Goal: Information Seeking & Learning: Compare options

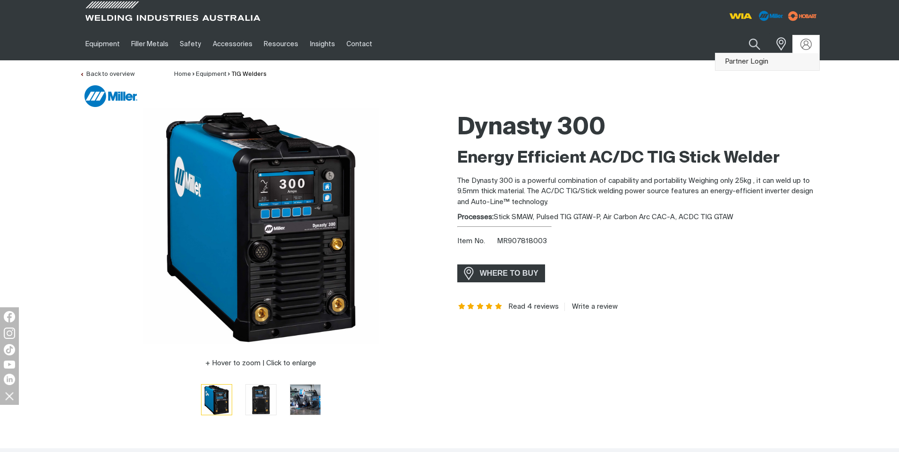
click at [785, 58] on link "Partner Login" at bounding box center [767, 61] width 104 height 17
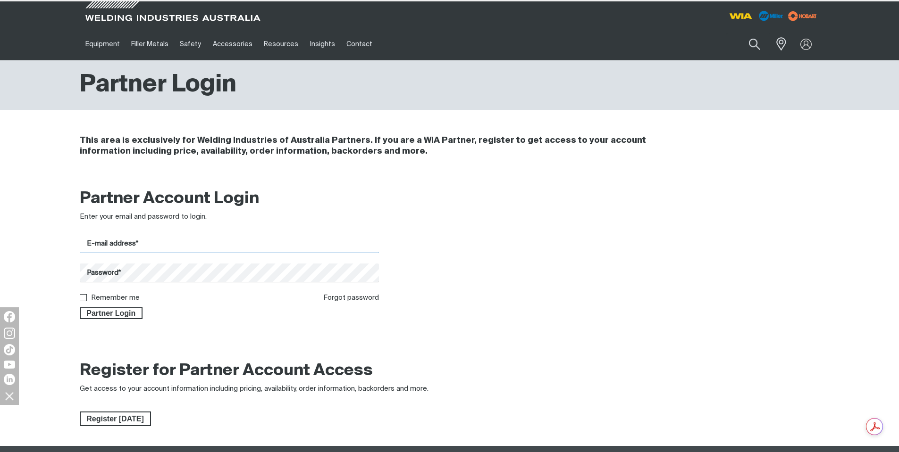
type input "[EMAIL_ADDRESS][DOMAIN_NAME]"
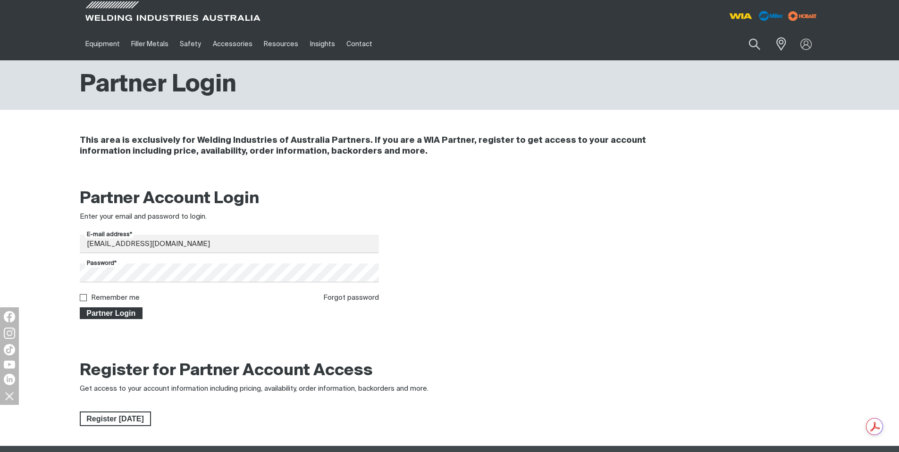
click at [133, 309] on span "Partner Login" at bounding box center [111, 314] width 61 height 12
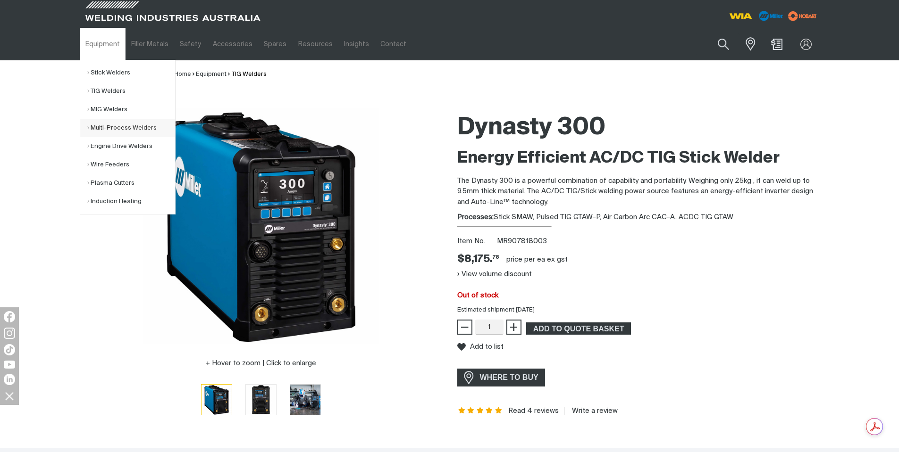
click at [120, 134] on link "Multi-Process Welders" at bounding box center [131, 128] width 88 height 18
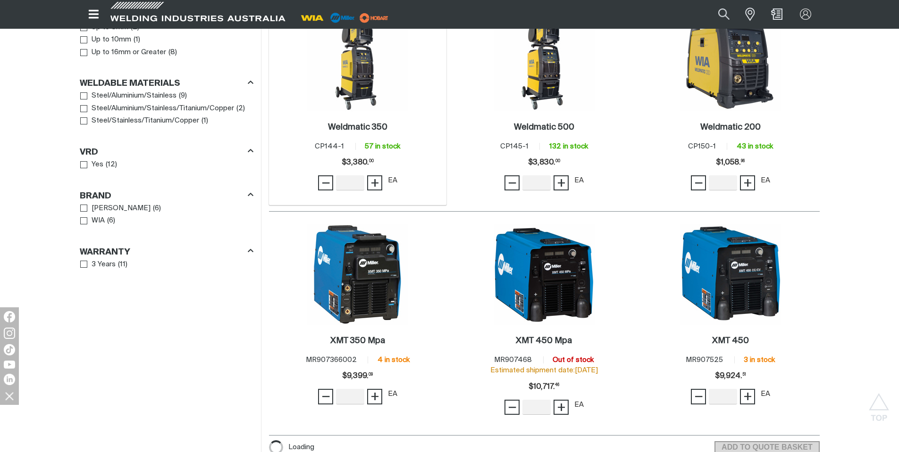
scroll to position [896, 0]
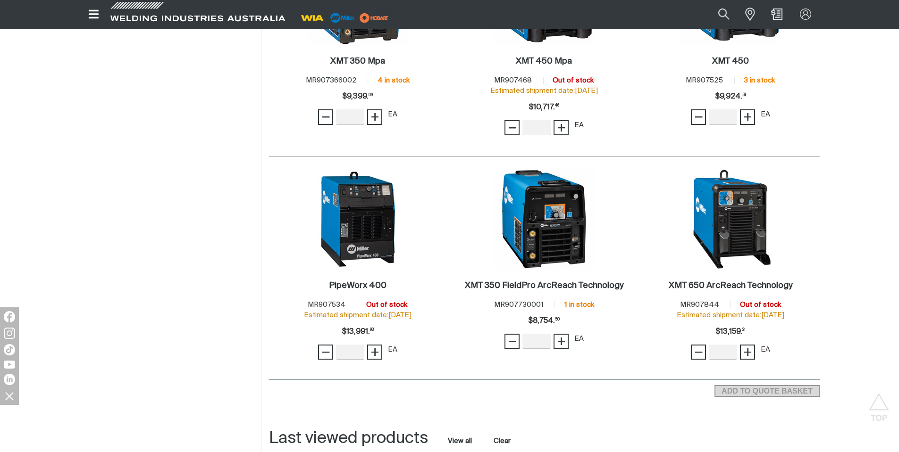
scroll to position [1085, 0]
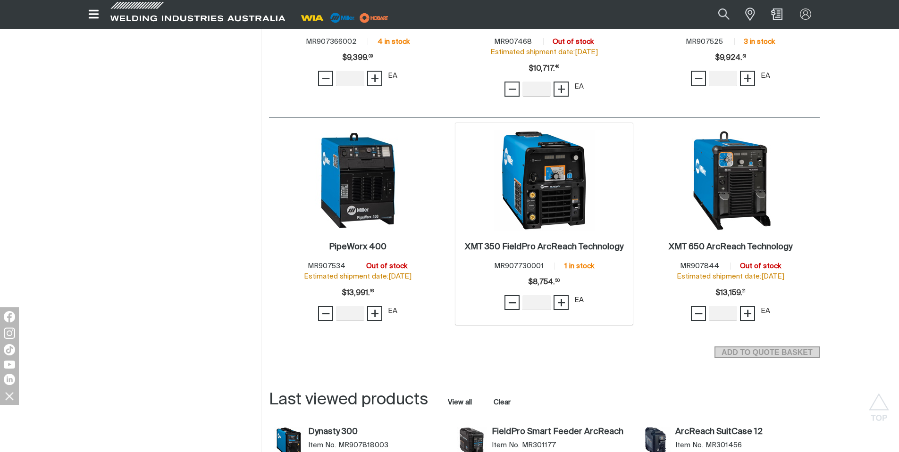
click at [543, 188] on img at bounding box center [543, 180] width 101 height 101
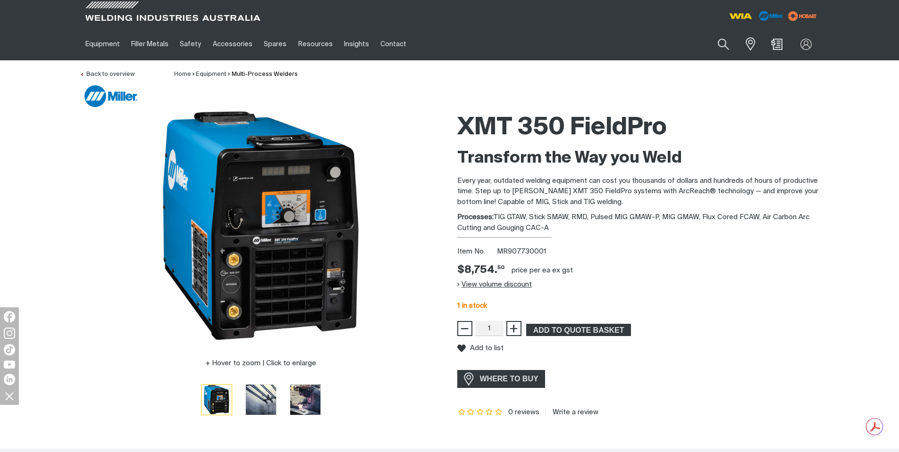
click at [514, 286] on button "View volume discount" at bounding box center [494, 284] width 75 height 15
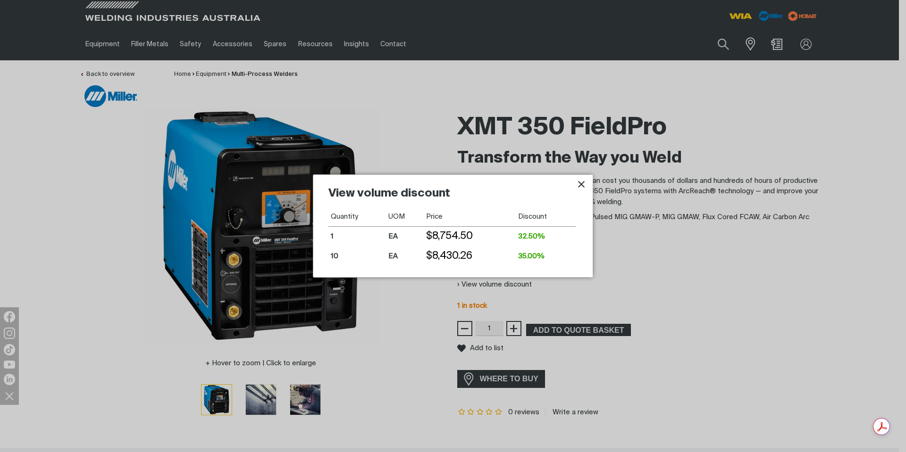
click at [581, 183] on icon "Close pop-up overlay" at bounding box center [581, 184] width 7 height 7
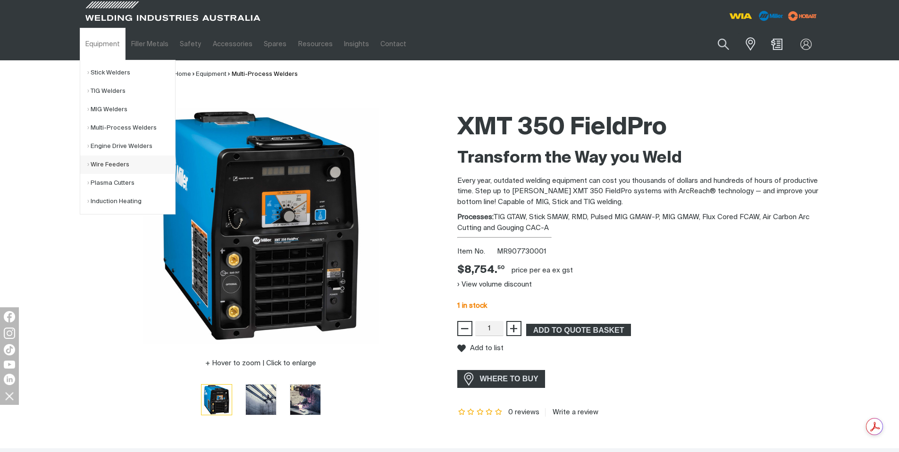
click at [119, 161] on link "Wire Feeders" at bounding box center [131, 165] width 88 height 18
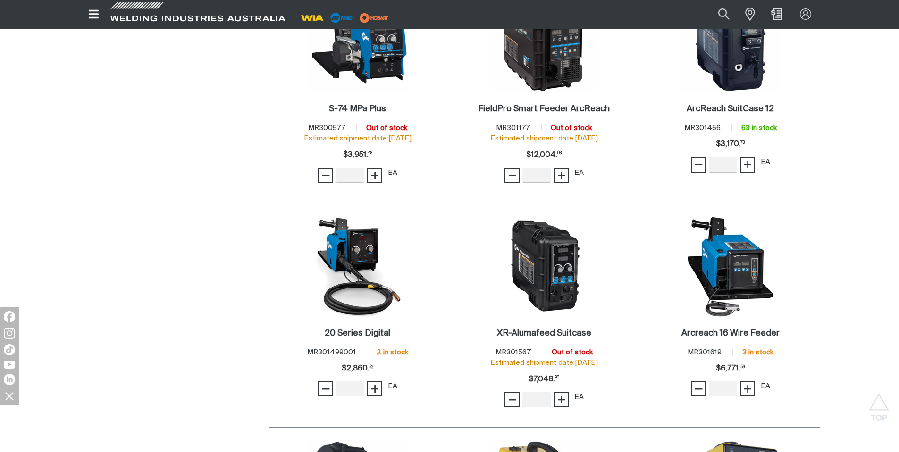
scroll to position [566, 0]
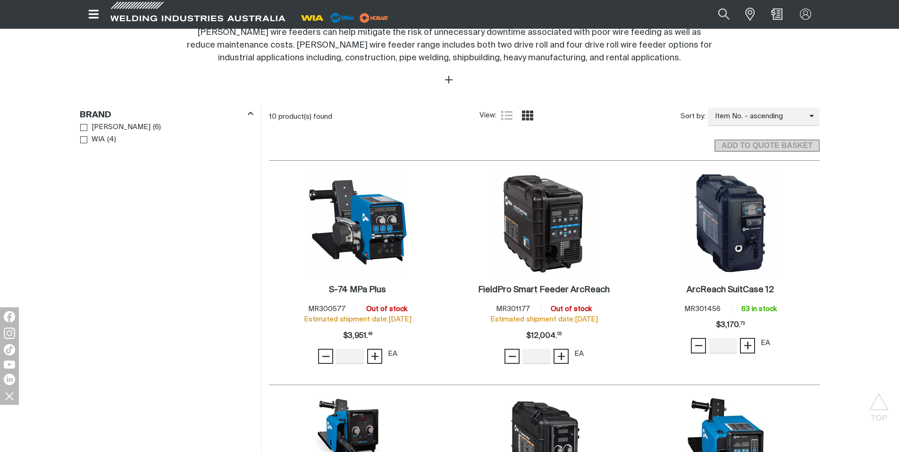
scroll to position [425, 0]
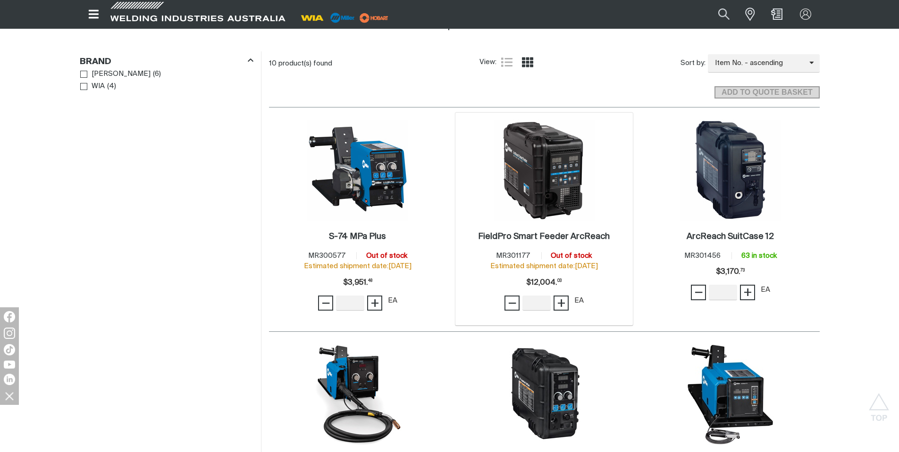
click at [550, 180] on img at bounding box center [543, 170] width 101 height 101
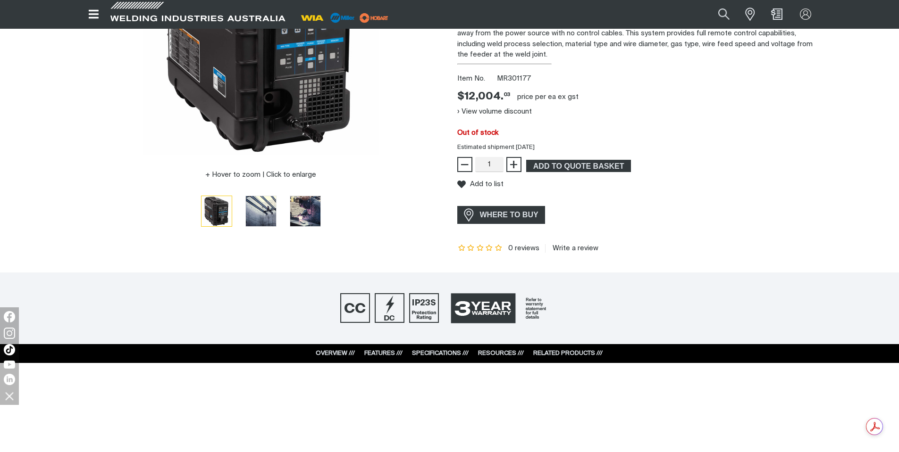
scroll to position [94, 0]
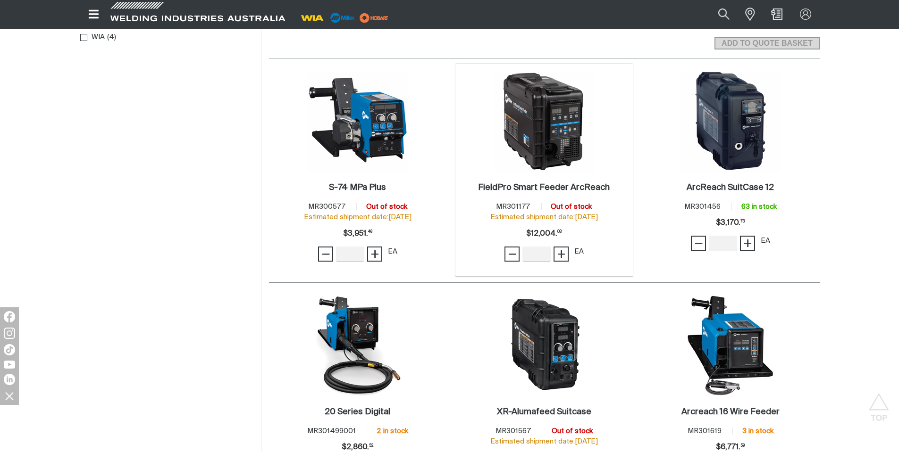
scroll to position [472, 0]
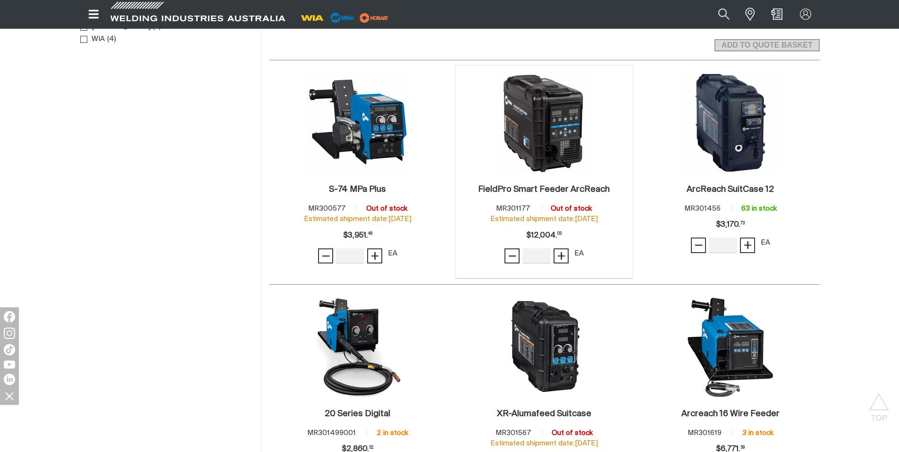
click at [538, 136] on img at bounding box center [543, 123] width 101 height 101
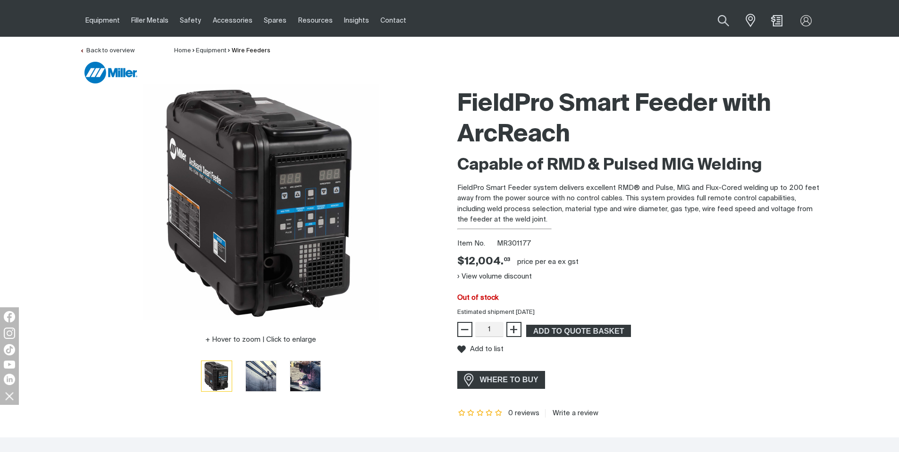
scroll to position [47, 0]
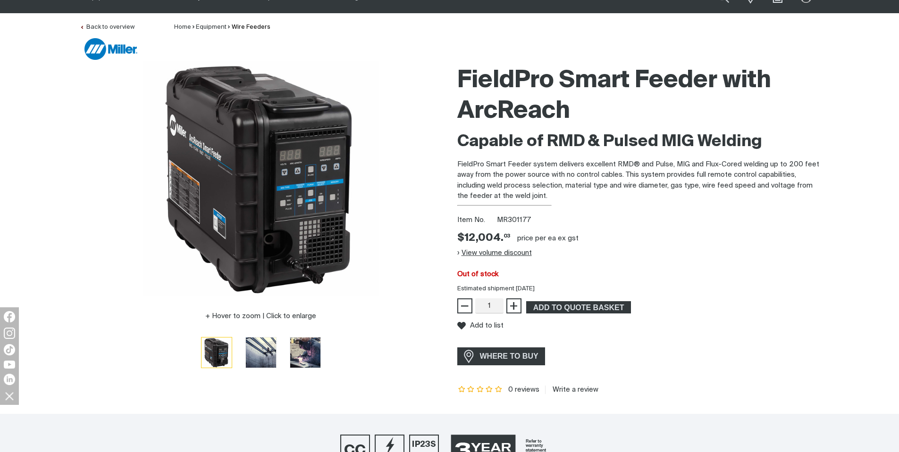
click at [522, 251] on button "View volume discount" at bounding box center [494, 252] width 75 height 15
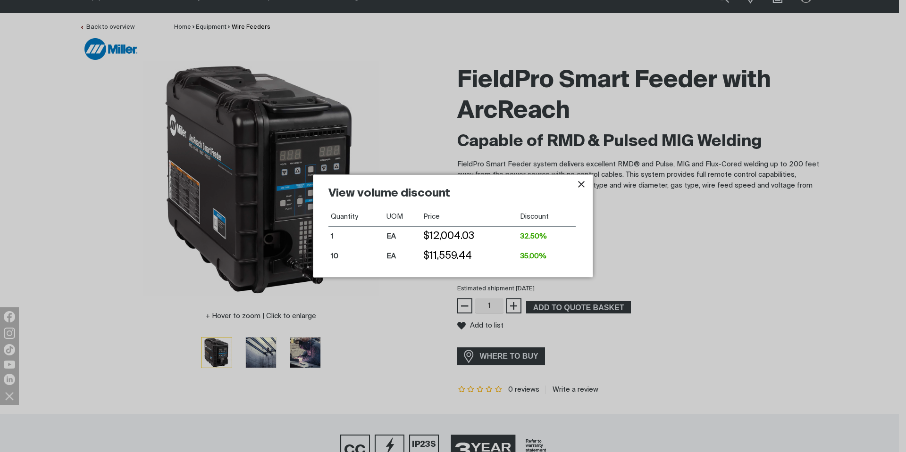
drag, startPoint x: 584, startPoint y: 187, endPoint x: 439, endPoint y: 128, distance: 156.4
click at [584, 186] on icon "Close pop-up overlay" at bounding box center [581, 184] width 7 height 7
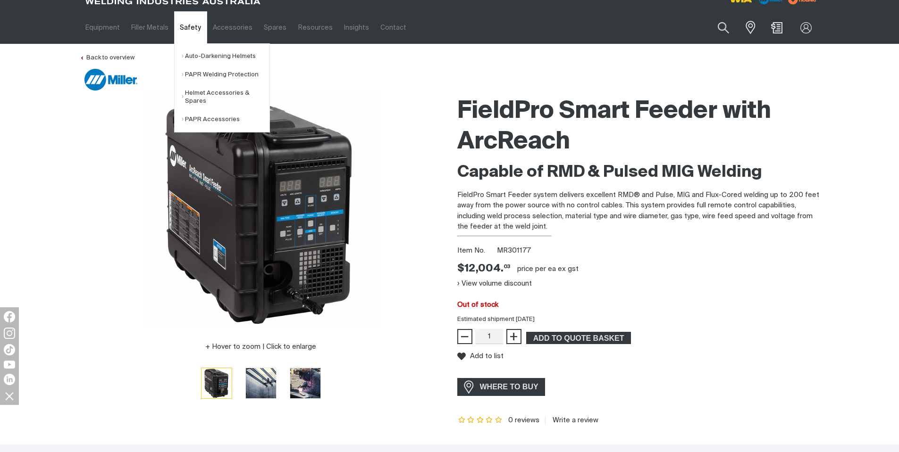
scroll to position [0, 0]
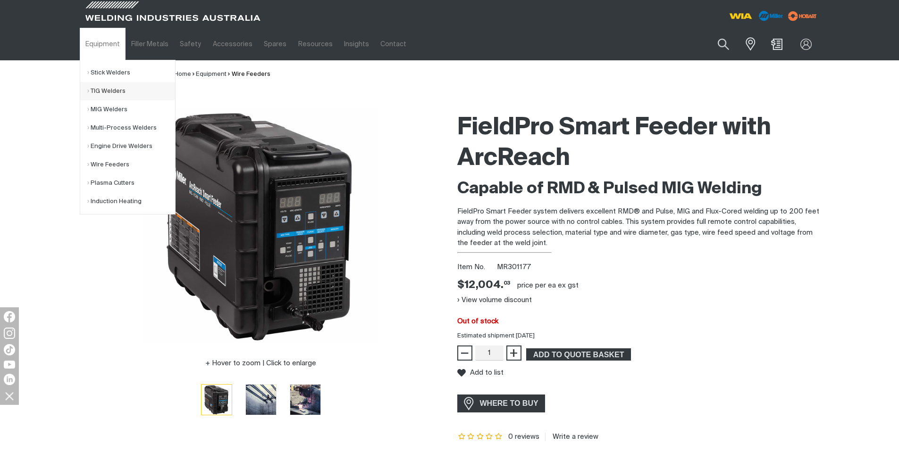
click at [118, 95] on link "TIG Welders" at bounding box center [131, 91] width 88 height 18
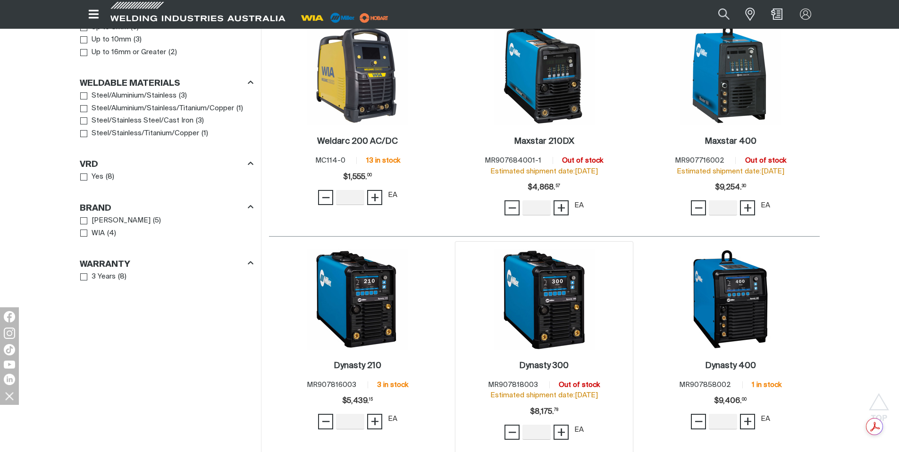
scroll to position [849, 0]
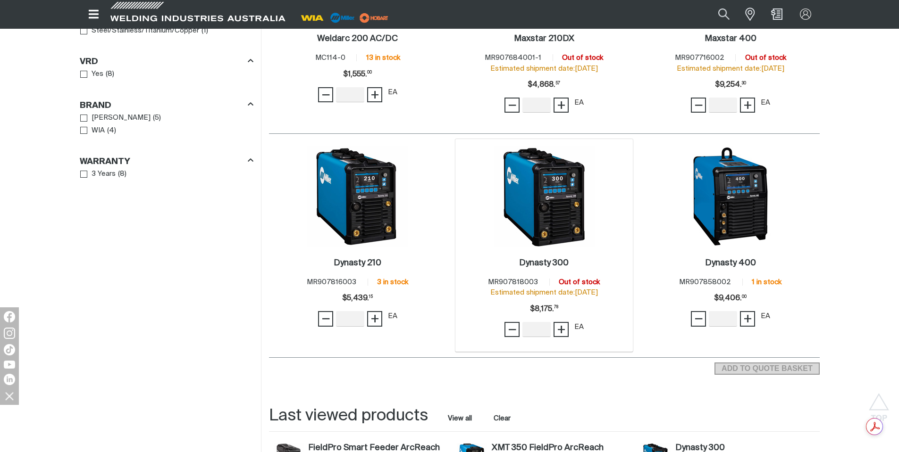
click at [566, 253] on div "Dynasty 300 . Item No. MR907818003 Out of stock Estimated shipment date: [DATE]…" at bounding box center [544, 299] width 168 height 105
click at [528, 227] on img at bounding box center [543, 196] width 101 height 101
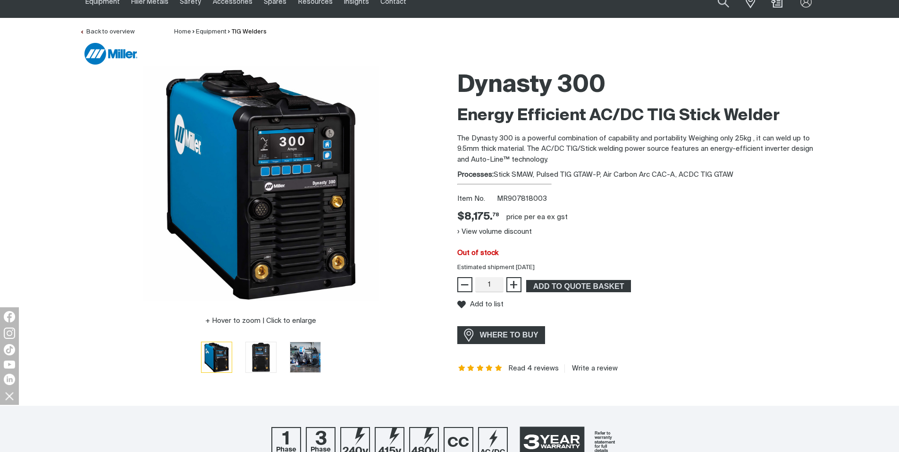
scroll to position [94, 0]
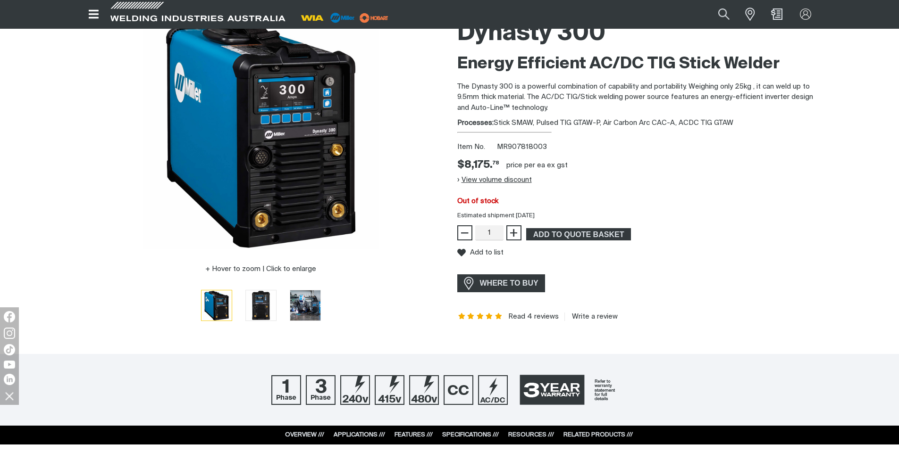
click at [517, 183] on button "View volume discount" at bounding box center [494, 179] width 75 height 15
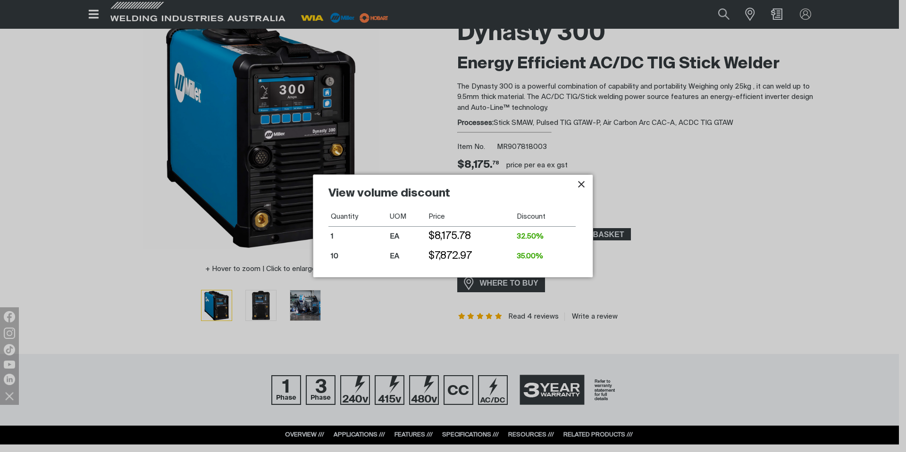
click at [584, 179] on icon "Close pop-up overlay" at bounding box center [580, 184] width 11 height 11
